Goal: Task Accomplishment & Management: Manage account settings

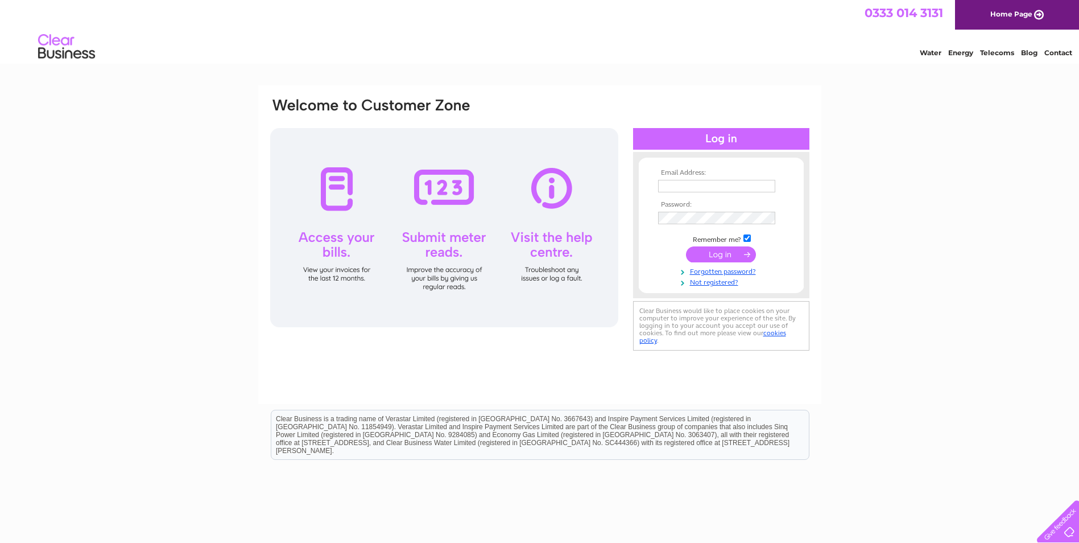
type input "huangwen081277@163.com"
click at [735, 254] on input "submit" at bounding box center [721, 254] width 70 height 16
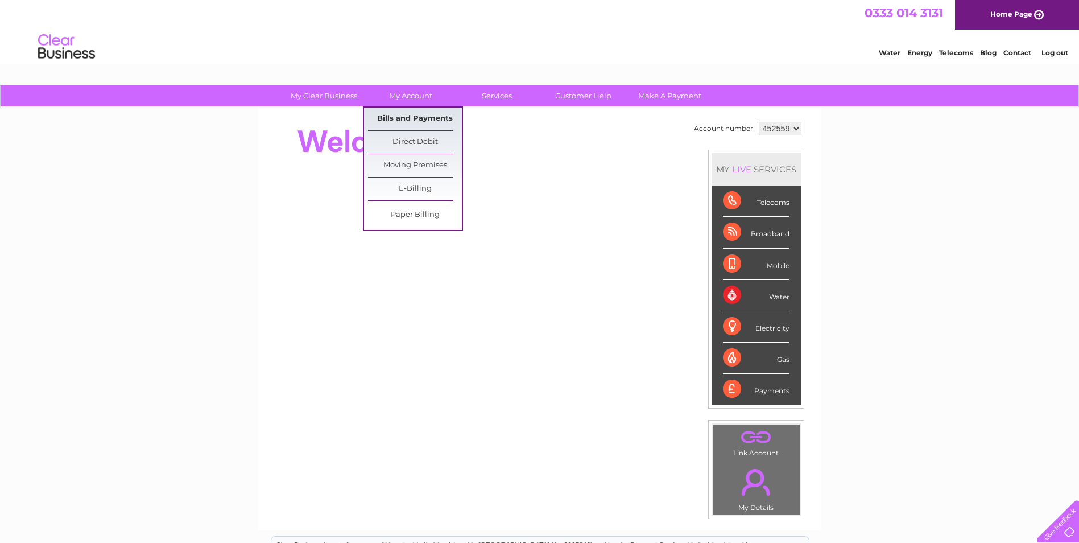
click at [427, 118] on link "Bills and Payments" at bounding box center [415, 119] width 94 height 23
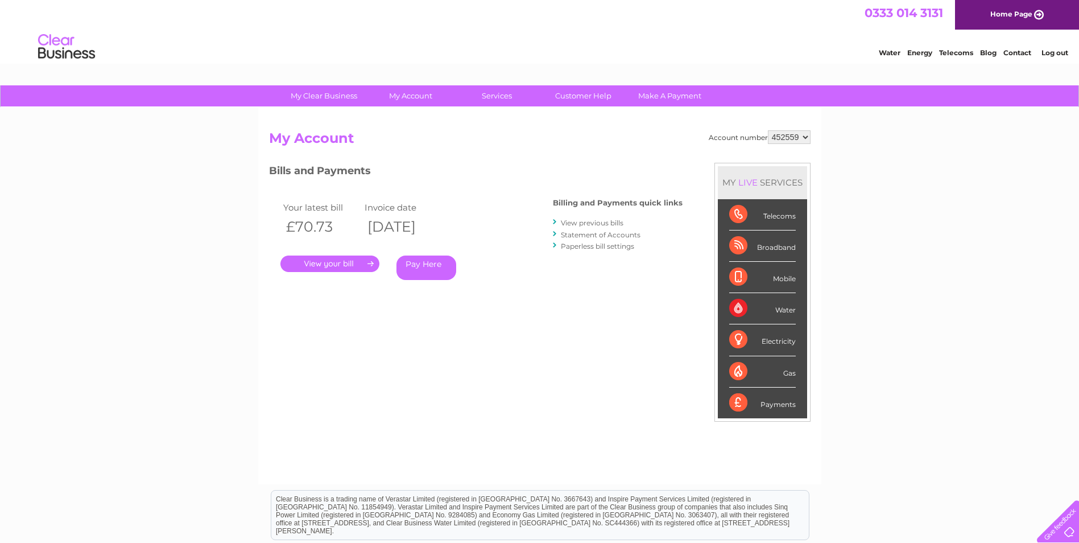
click at [352, 265] on link "." at bounding box center [330, 263] width 99 height 17
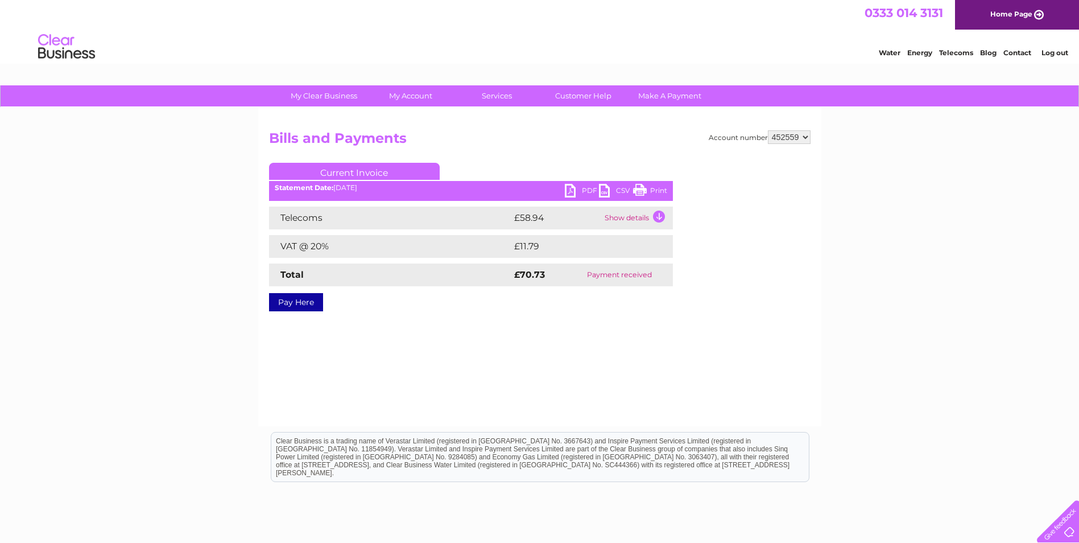
click at [571, 191] on link "PDF" at bounding box center [582, 192] width 34 height 17
